Goal: Obtain resource: Download file/media

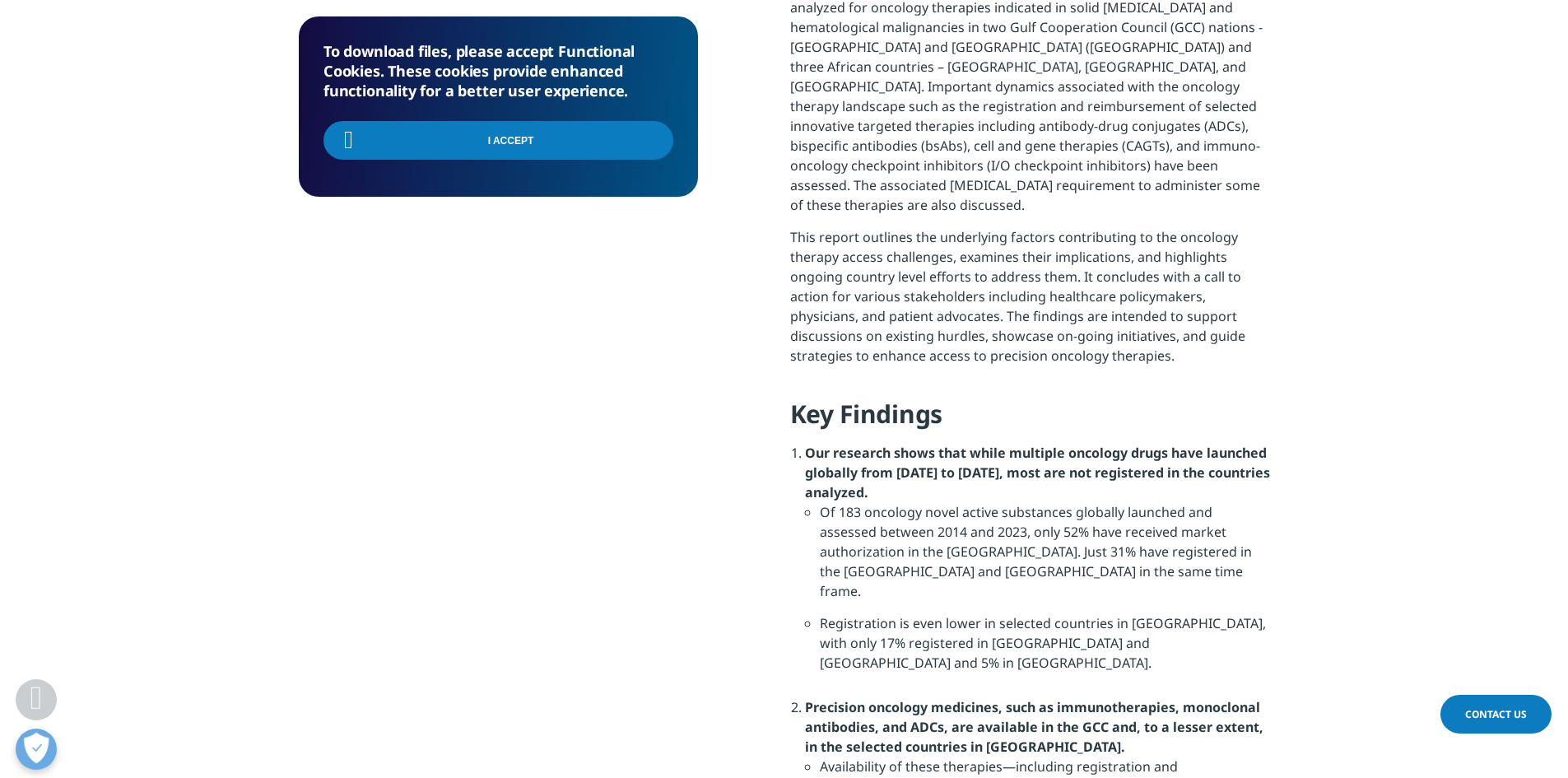
scroll to position [1048, 0]
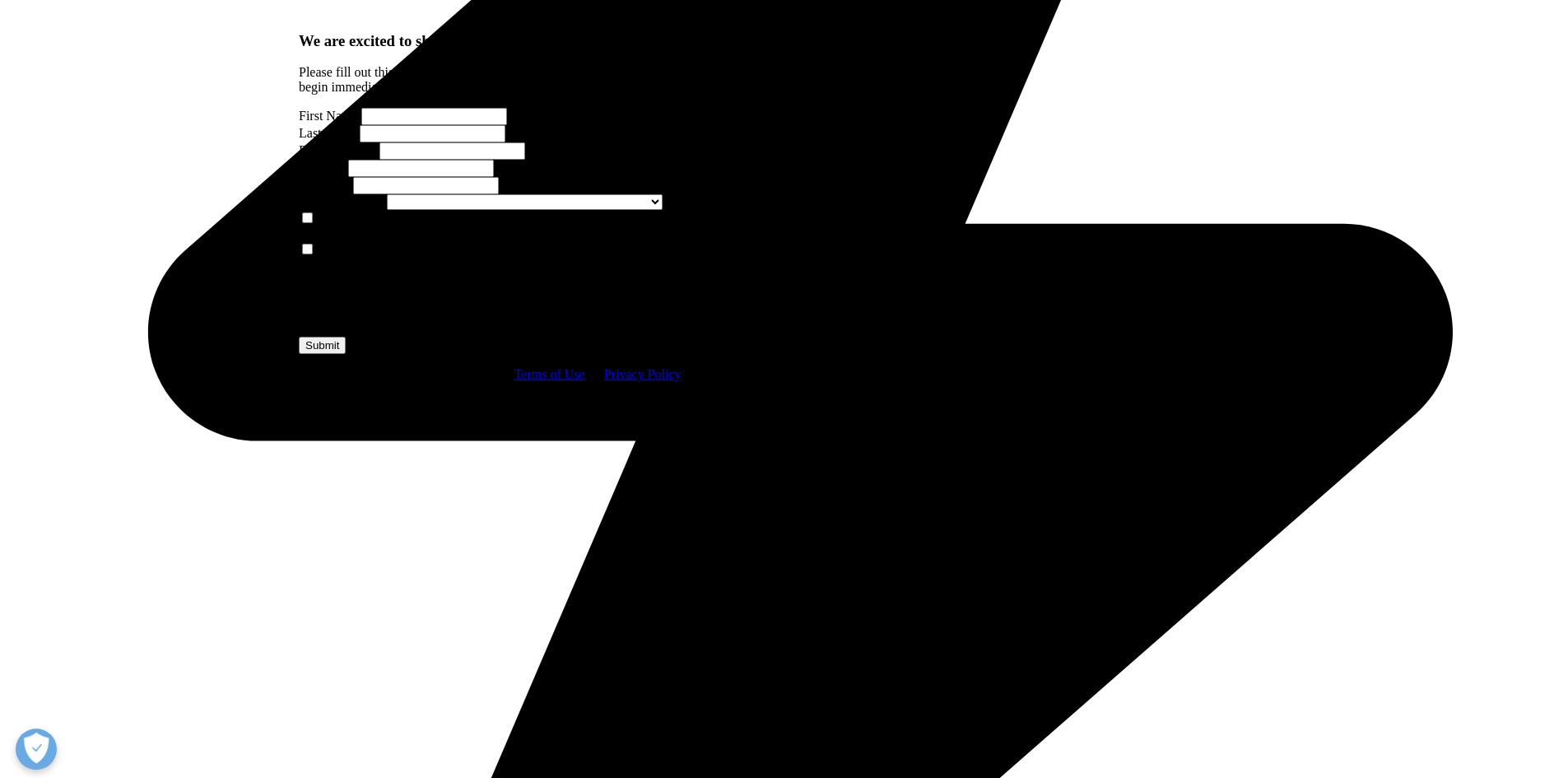
scroll to position [937, 0]
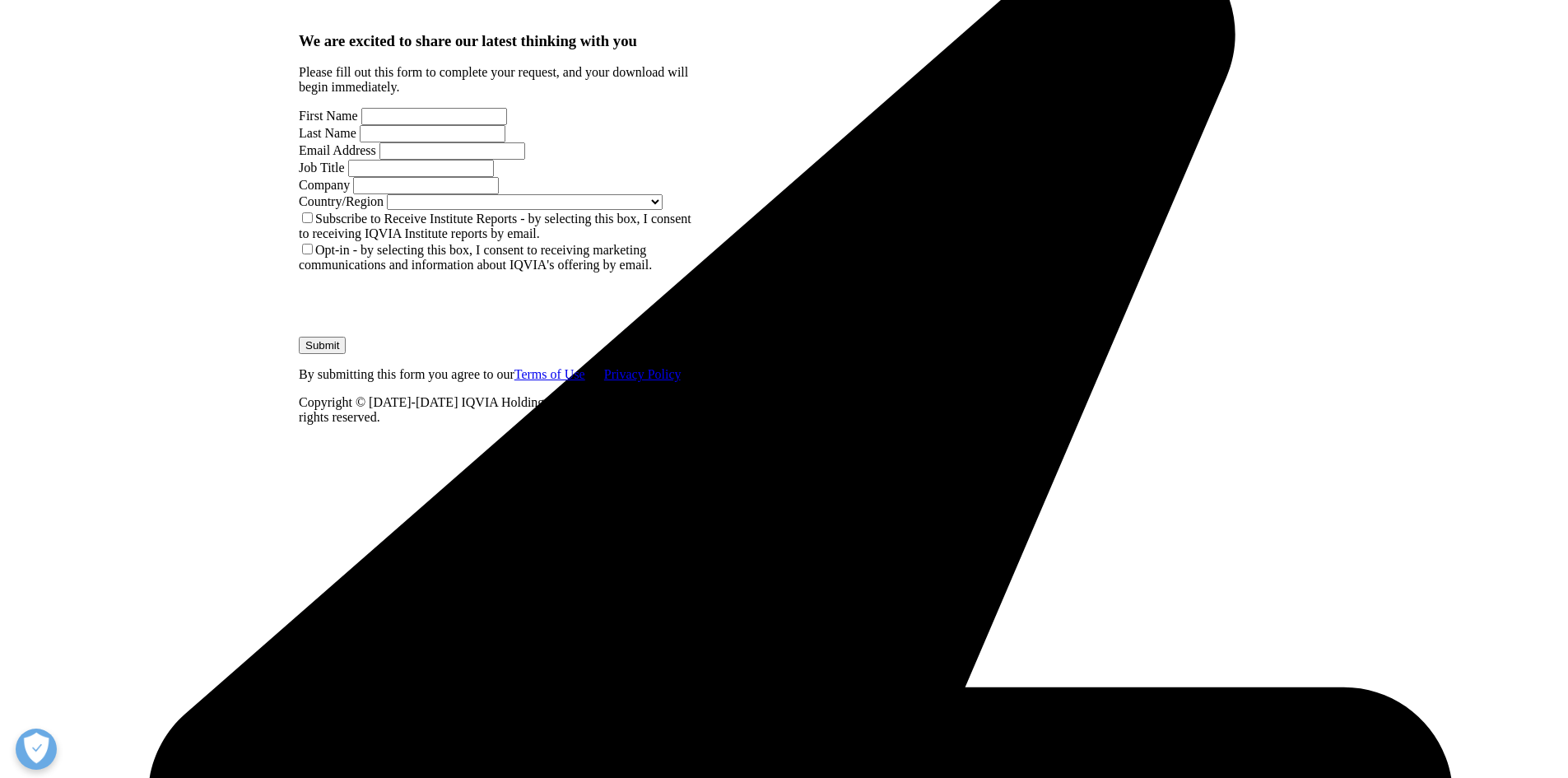
click at [417, 125] on input "First Name" at bounding box center [434, 116] width 146 height 18
type input "Rykiel"
type input "Ramnath"
type input "purchases@nowordoflie.com"
select select "South Africa"
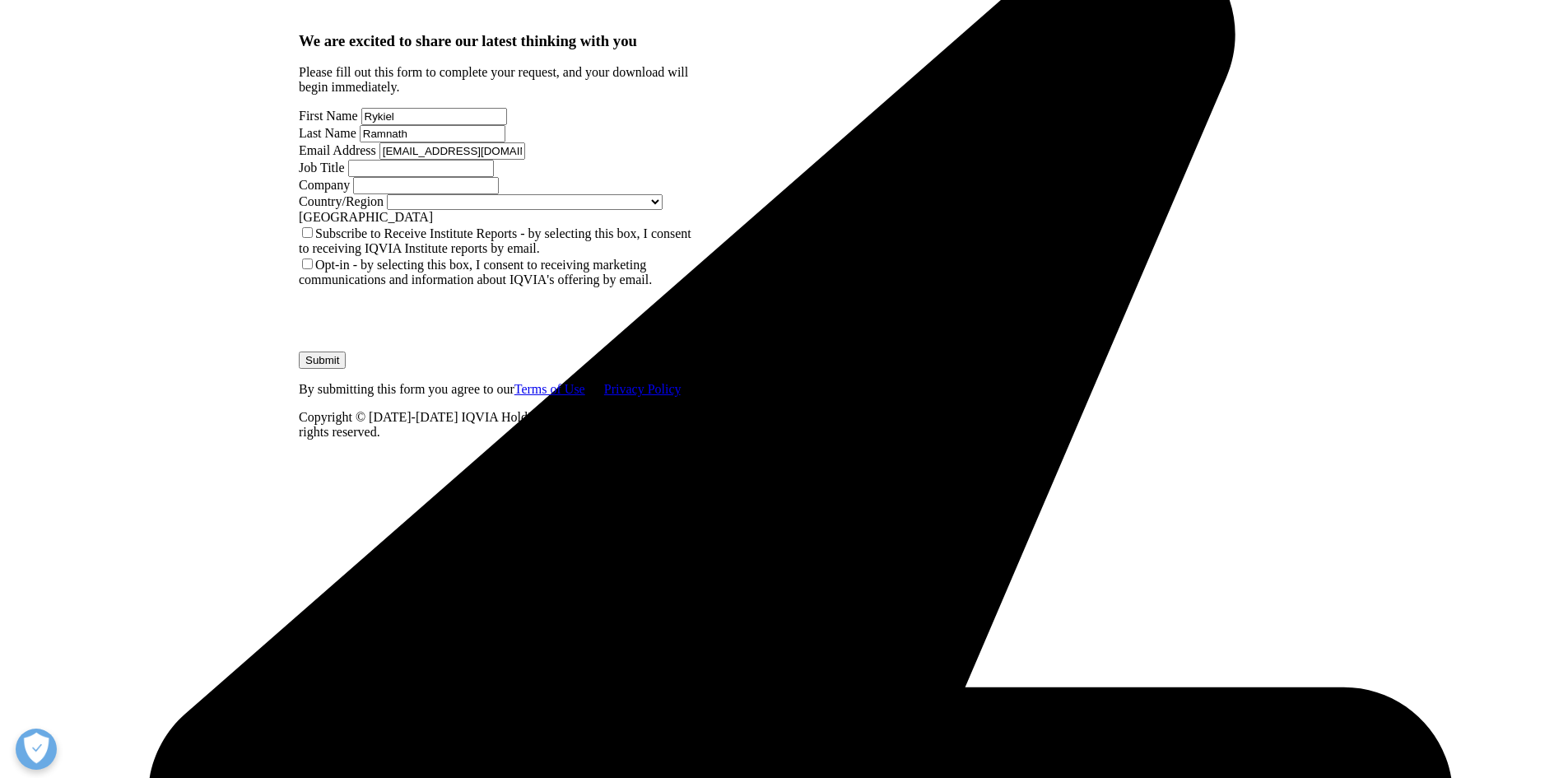
click at [436, 160] on input "purchases@nowordoflie.com" at bounding box center [452, 151] width 146 height 18
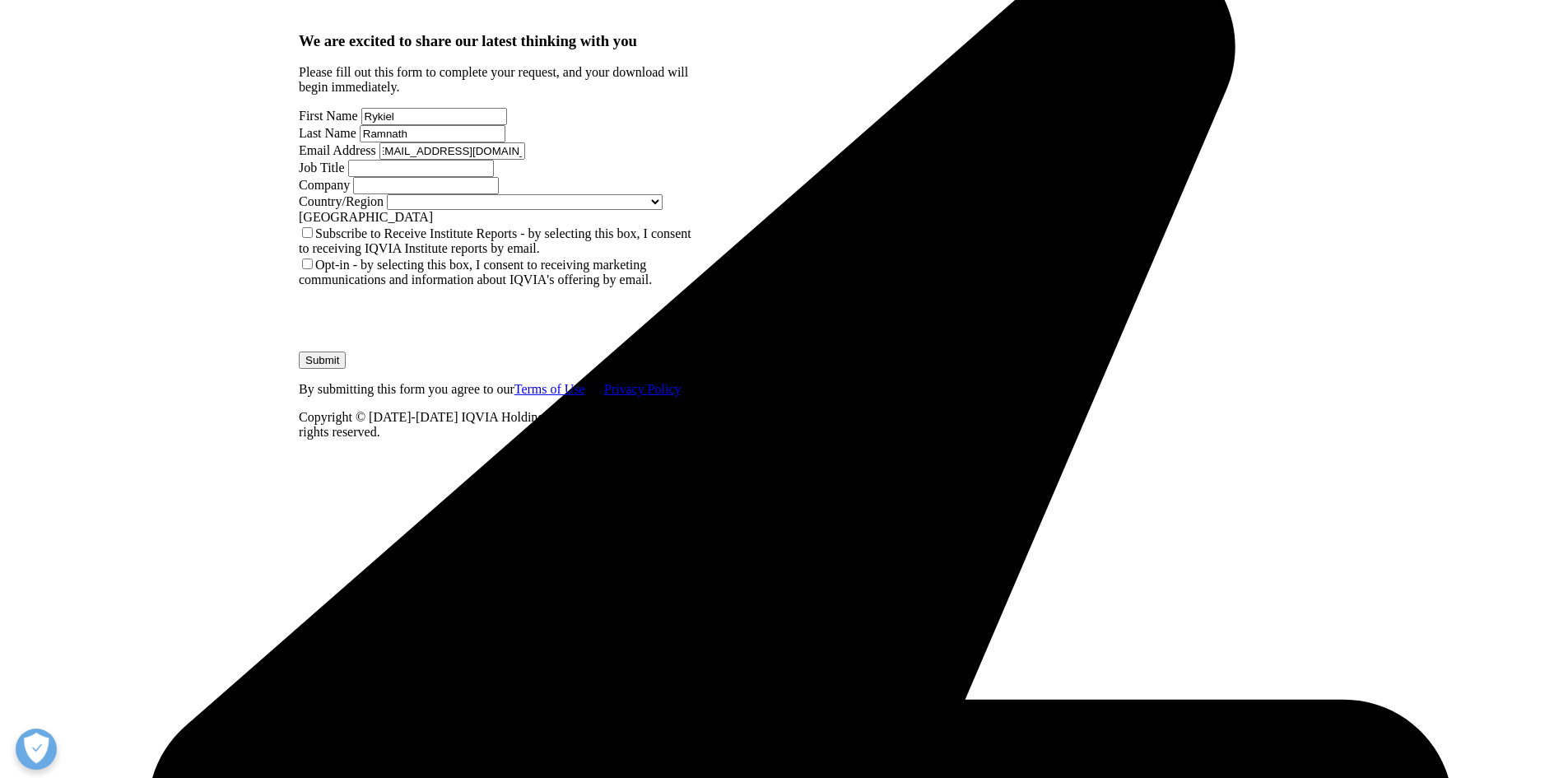
scroll to position [909, 399]
type input "rykiel@nowordoflie.com"
type input "Director"
click at [369, 194] on input "Company" at bounding box center [425, 185] width 146 height 18
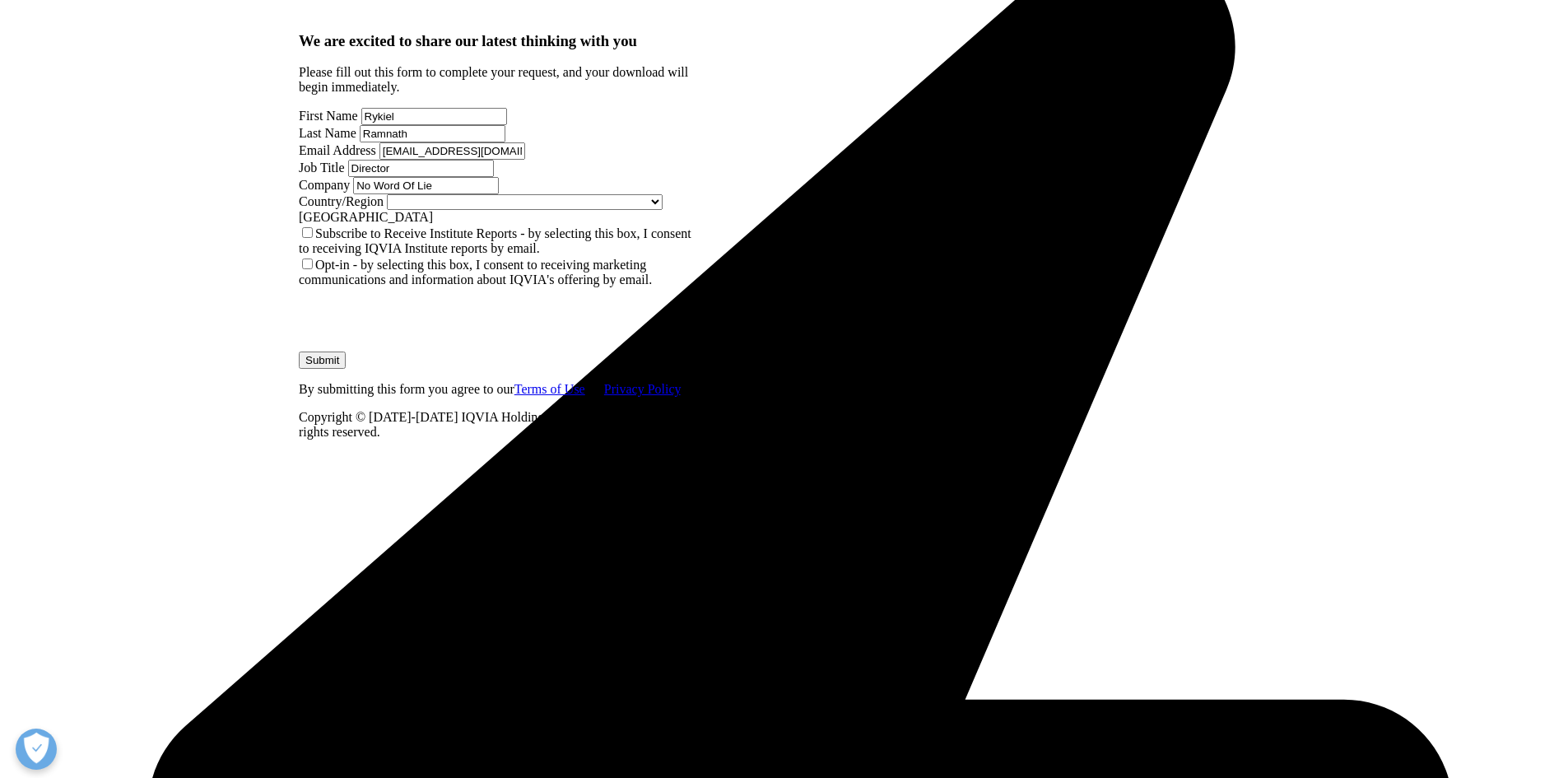
type input "No Word Of Lie"
drag, startPoint x: 339, startPoint y: 503, endPoint x: 342, endPoint y: 483, distance: 20.2
click at [342, 440] on form "We are excited to share our latest thinking with you Please fill out this form …" at bounding box center [498, 235] width 399 height 409
click at [335, 255] on label "Subscribe to Receive Institute Reports - by selecting this box, I consent to re…" at bounding box center [495, 240] width 393 height 29
click at [313, 238] on input "Subscribe to Receive Institute Reports - by selecting this box, I consent to re…" at bounding box center [307, 232] width 10 height 10
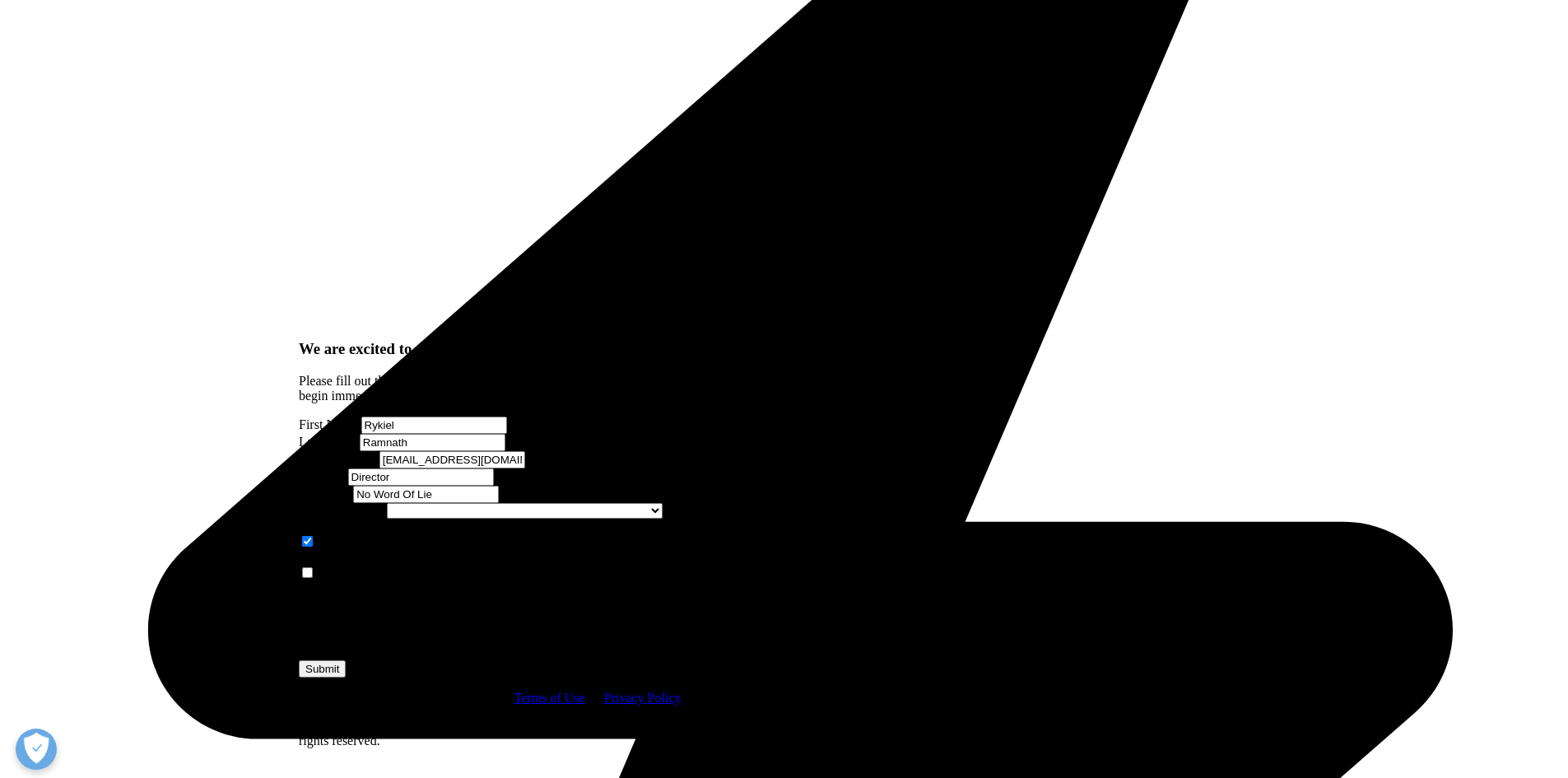
scroll to position [1115, 0]
click at [345, 660] on input "Submit" at bounding box center [322, 668] width 47 height 18
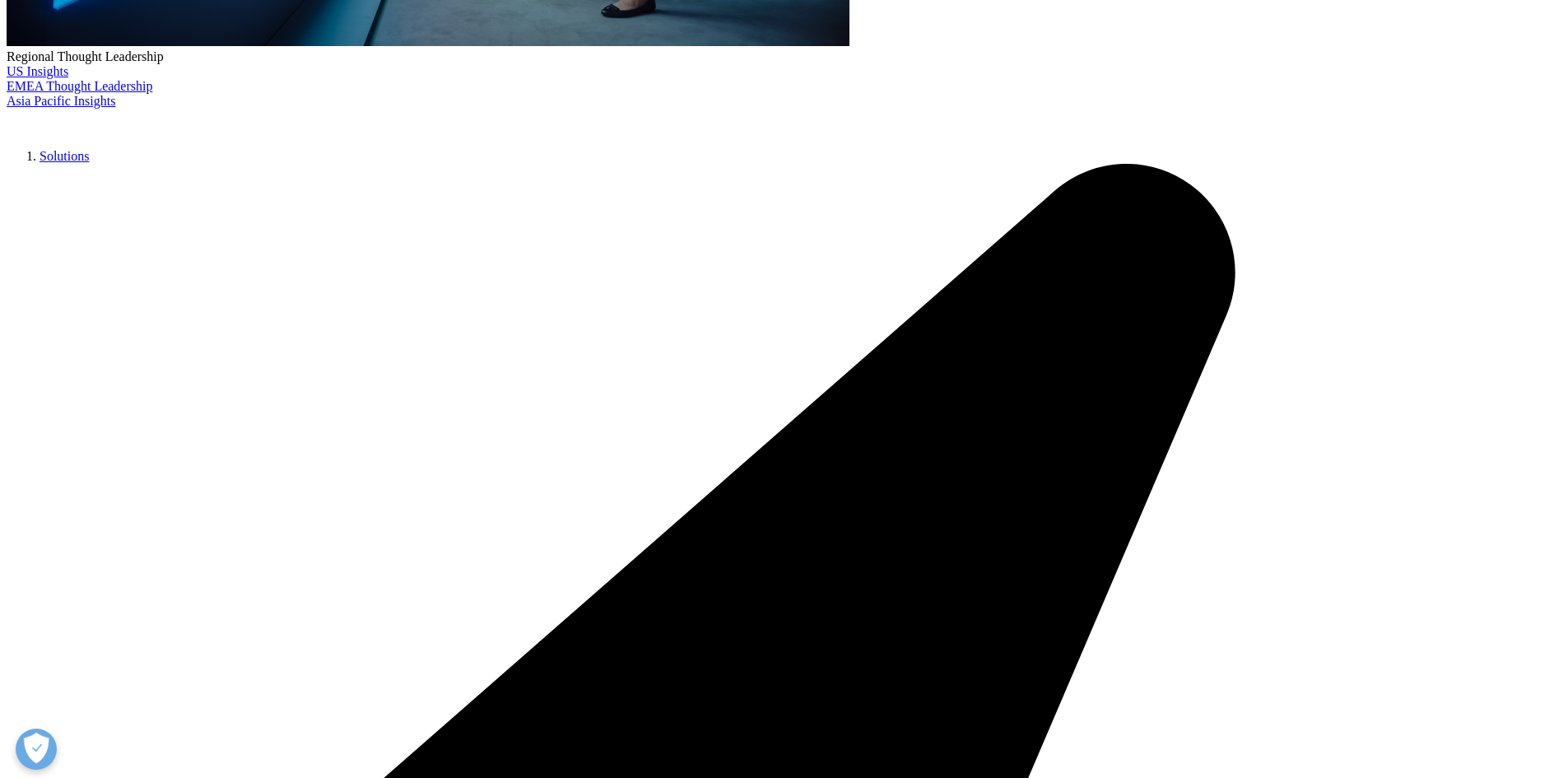
scroll to position [710, 0]
